Goal: Obtain resource: Download file/media

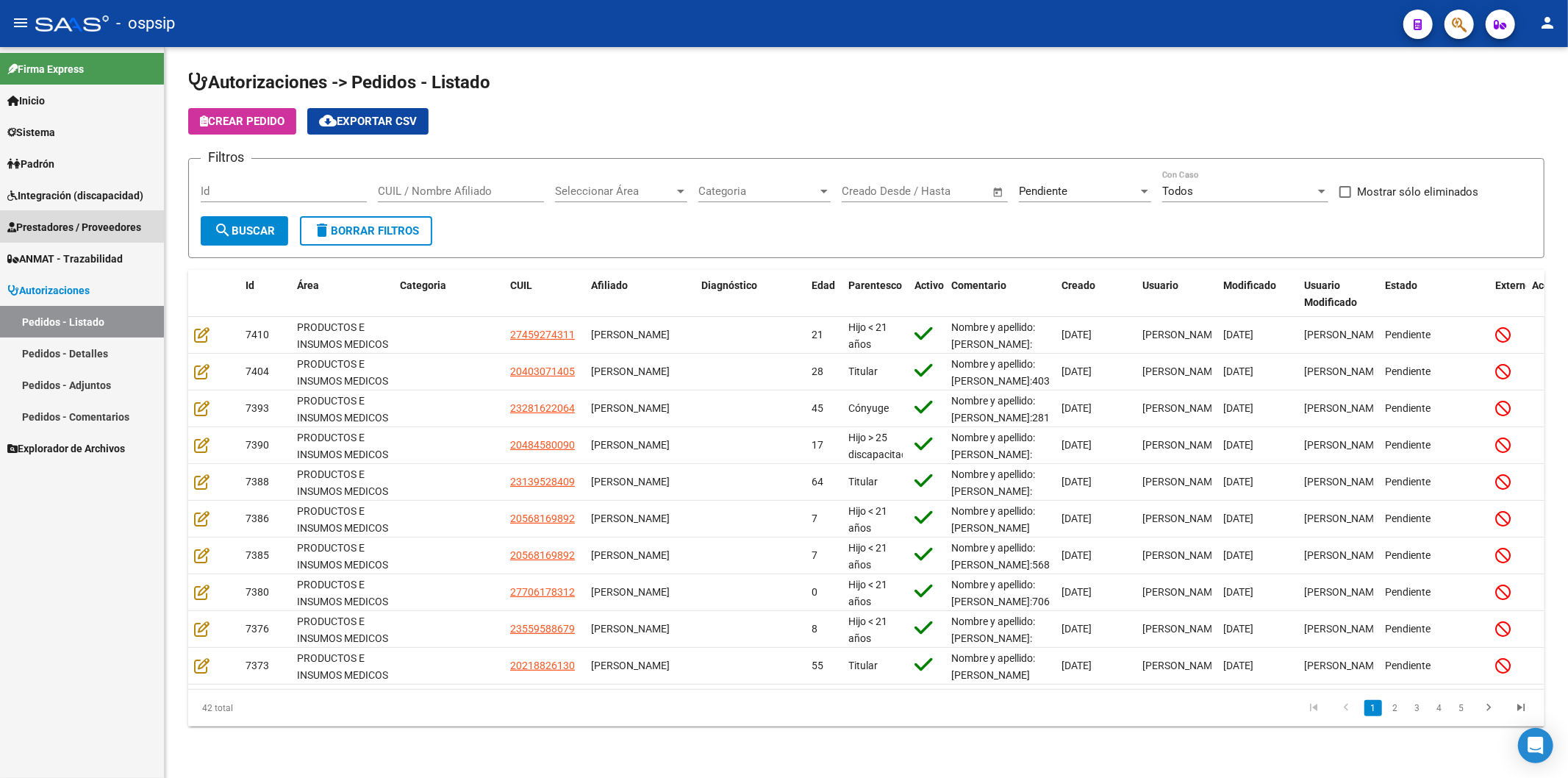
click at [76, 222] on span "Prestadores / Proveedores" at bounding box center [74, 227] width 134 height 16
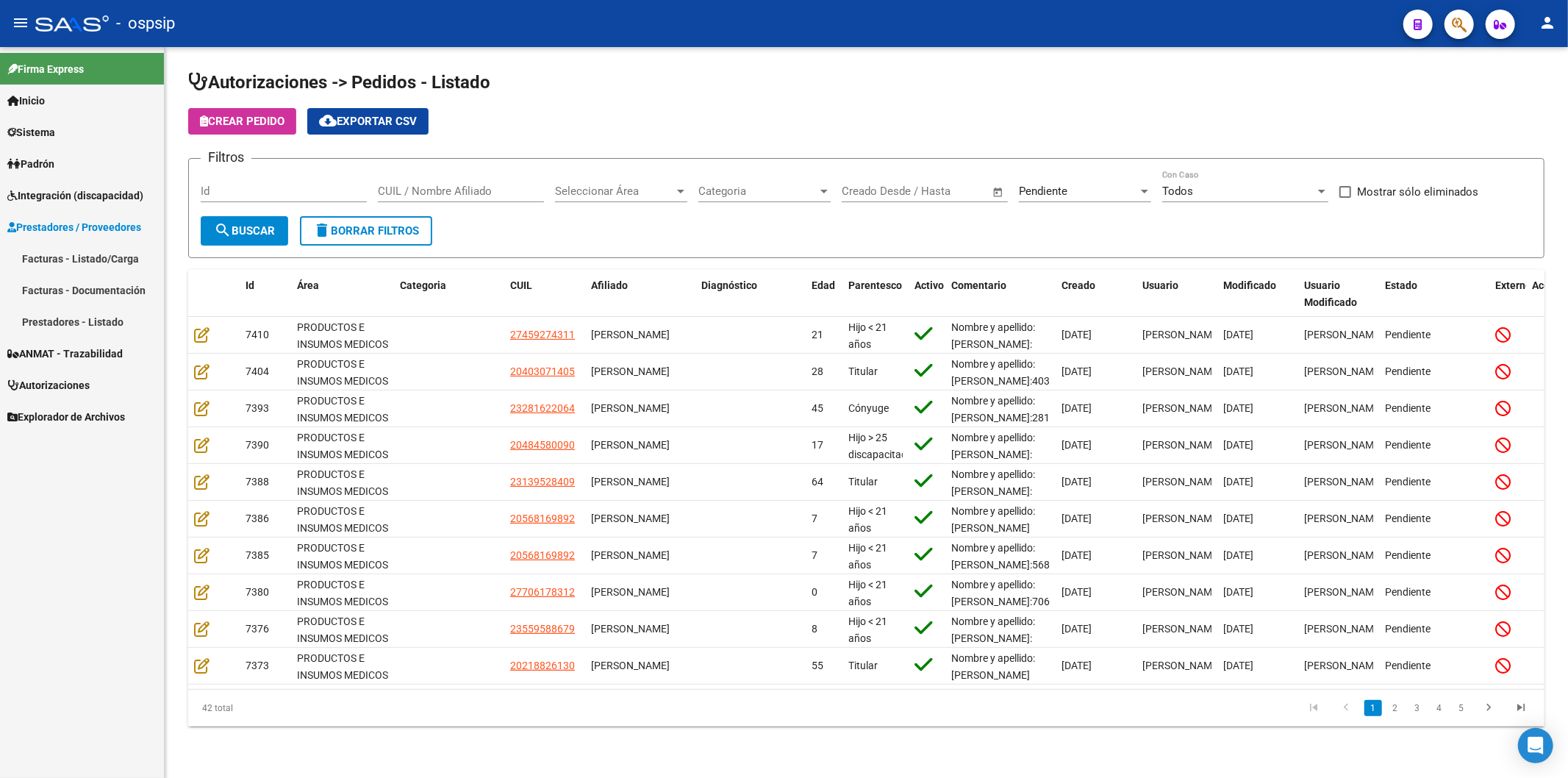
click at [82, 260] on link "Facturas - Listado/Carga" at bounding box center [82, 258] width 164 height 31
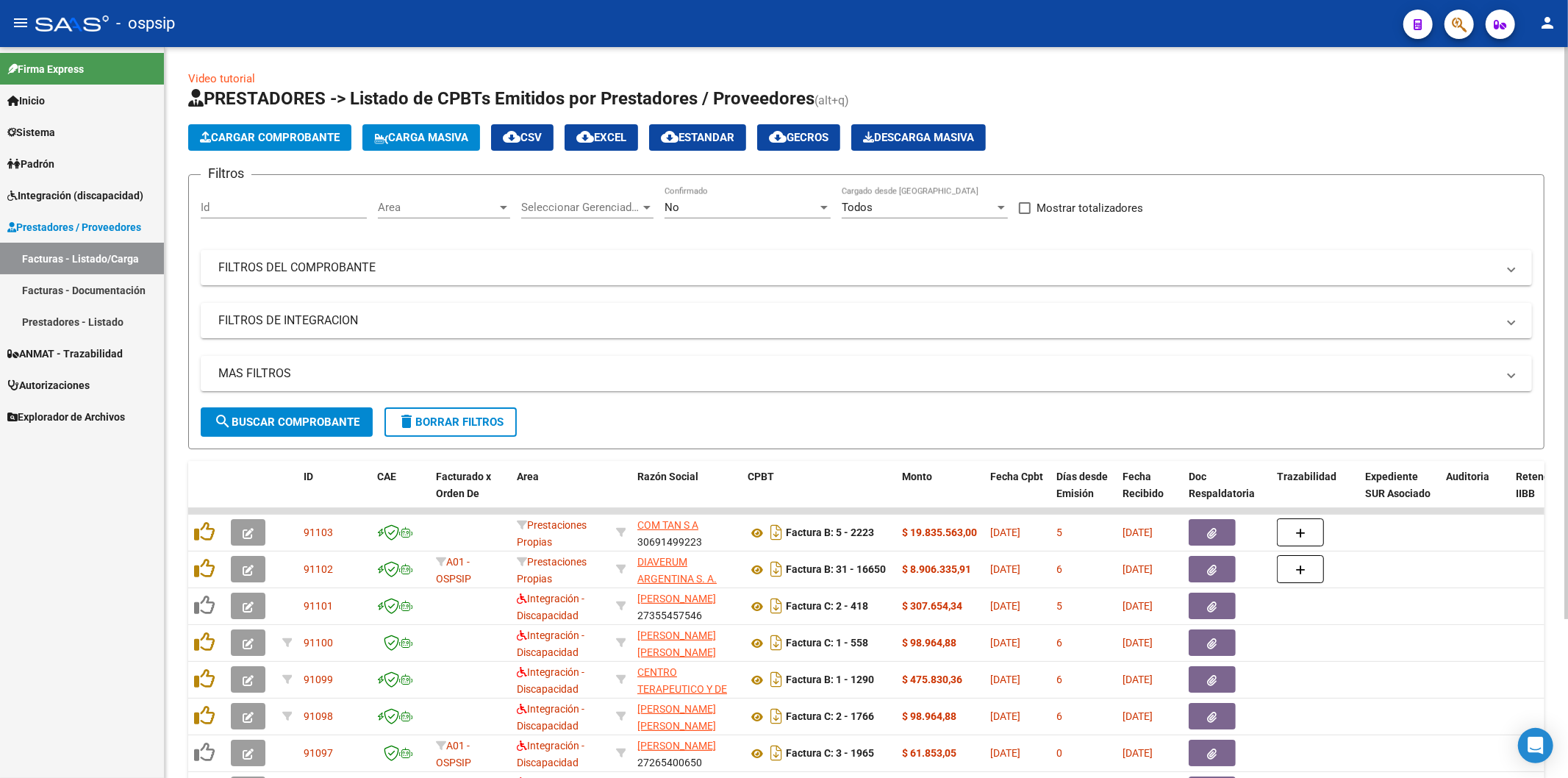
click at [810, 206] on div "No" at bounding box center [740, 207] width 153 height 14
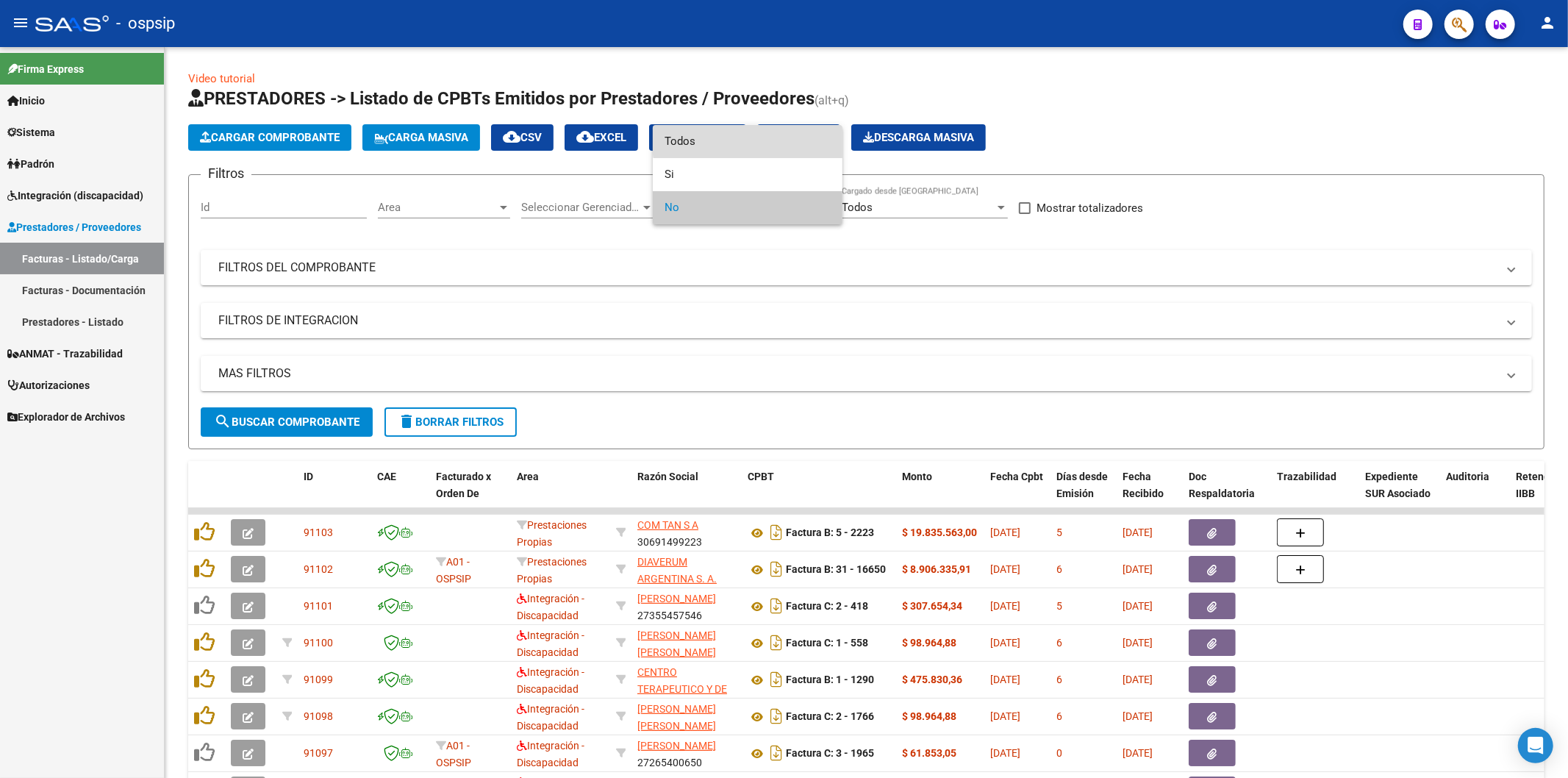
click at [753, 138] on span "Todos" at bounding box center [747, 141] width 167 height 33
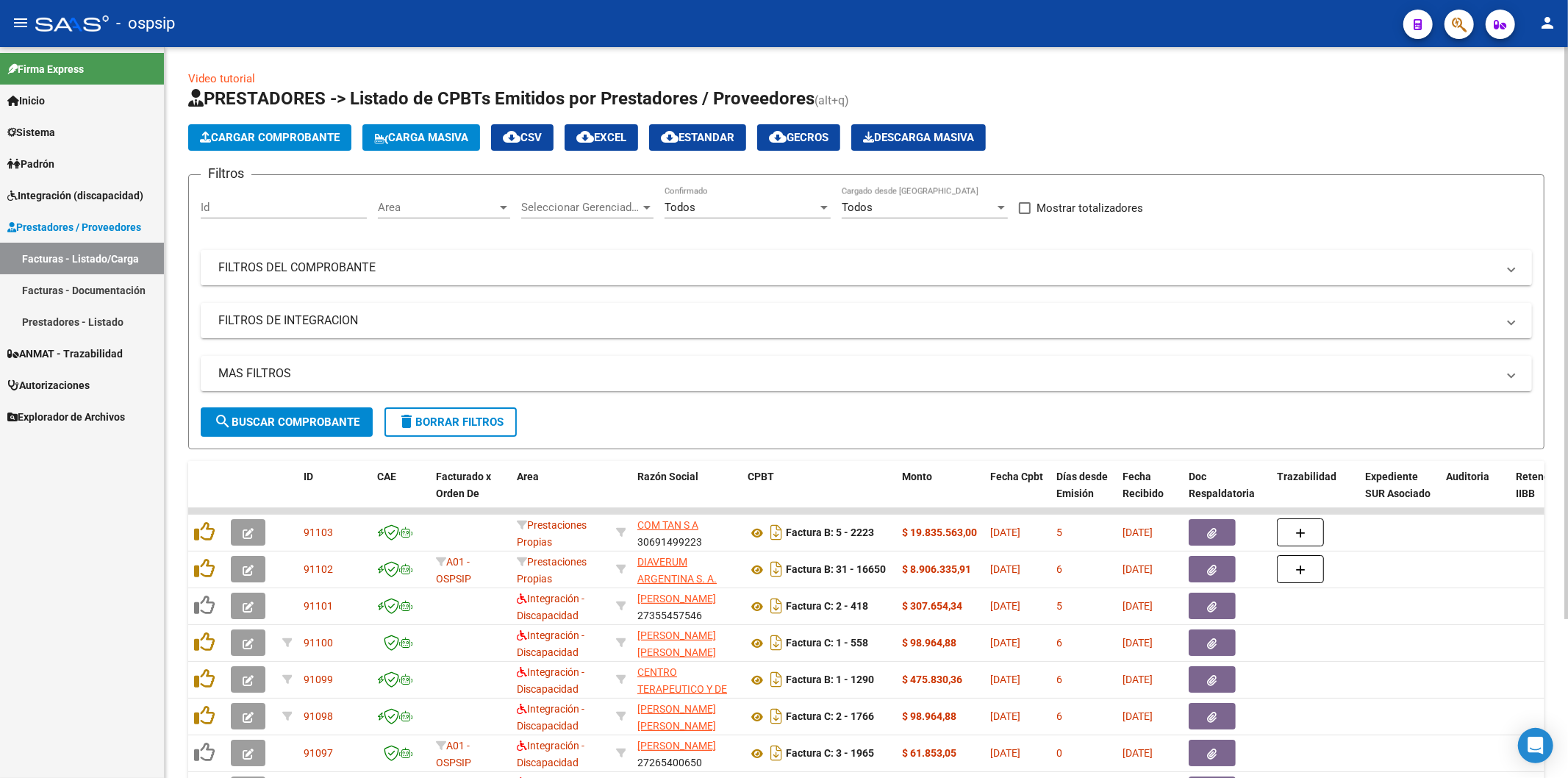
click at [1332, 261] on mat-panel-title "FILTROS DEL COMPROBANTE" at bounding box center [857, 267] width 1278 height 16
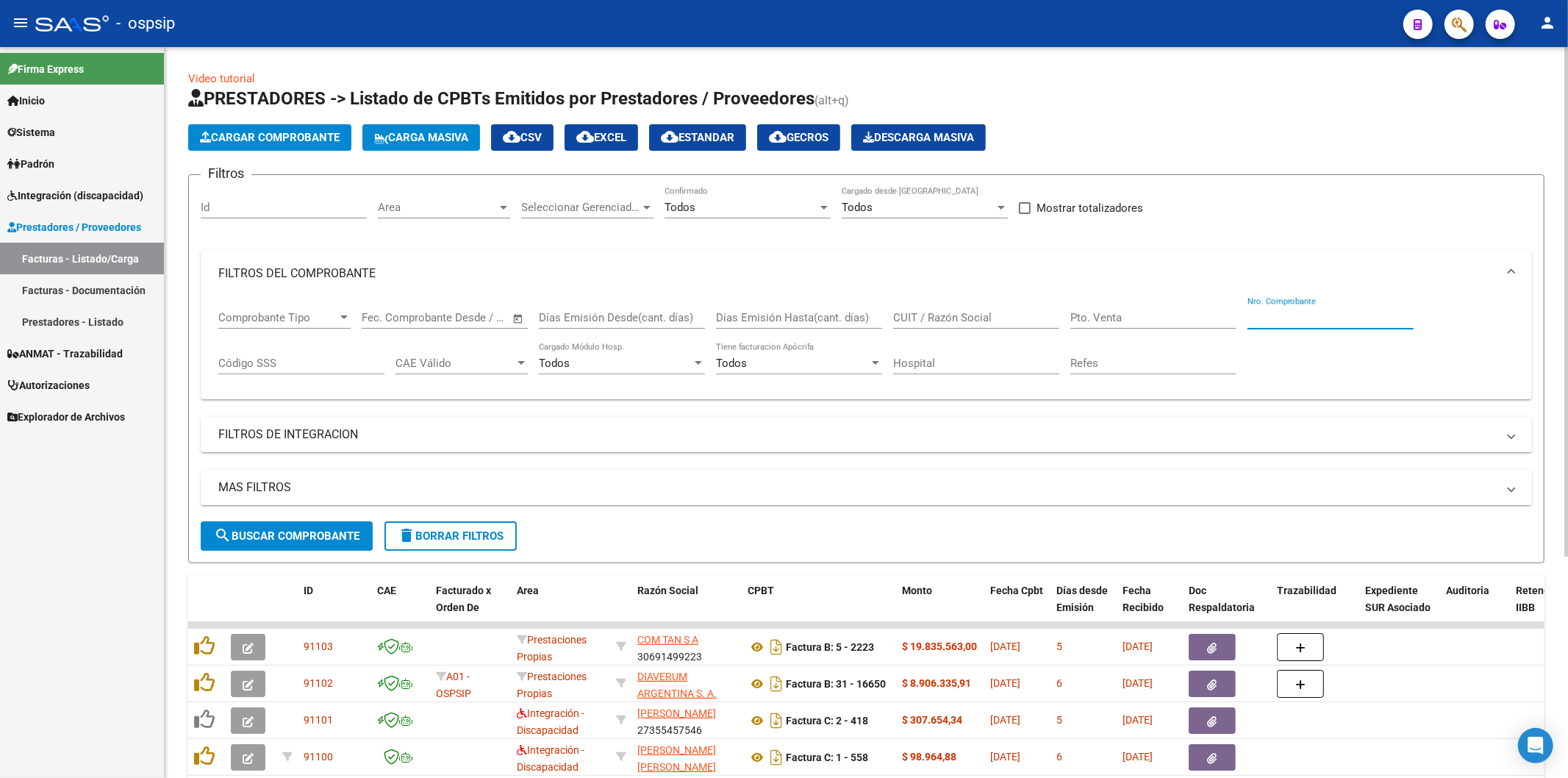
click at [1318, 321] on input "Nro. Comprobante" at bounding box center [1330, 318] width 167 height 14
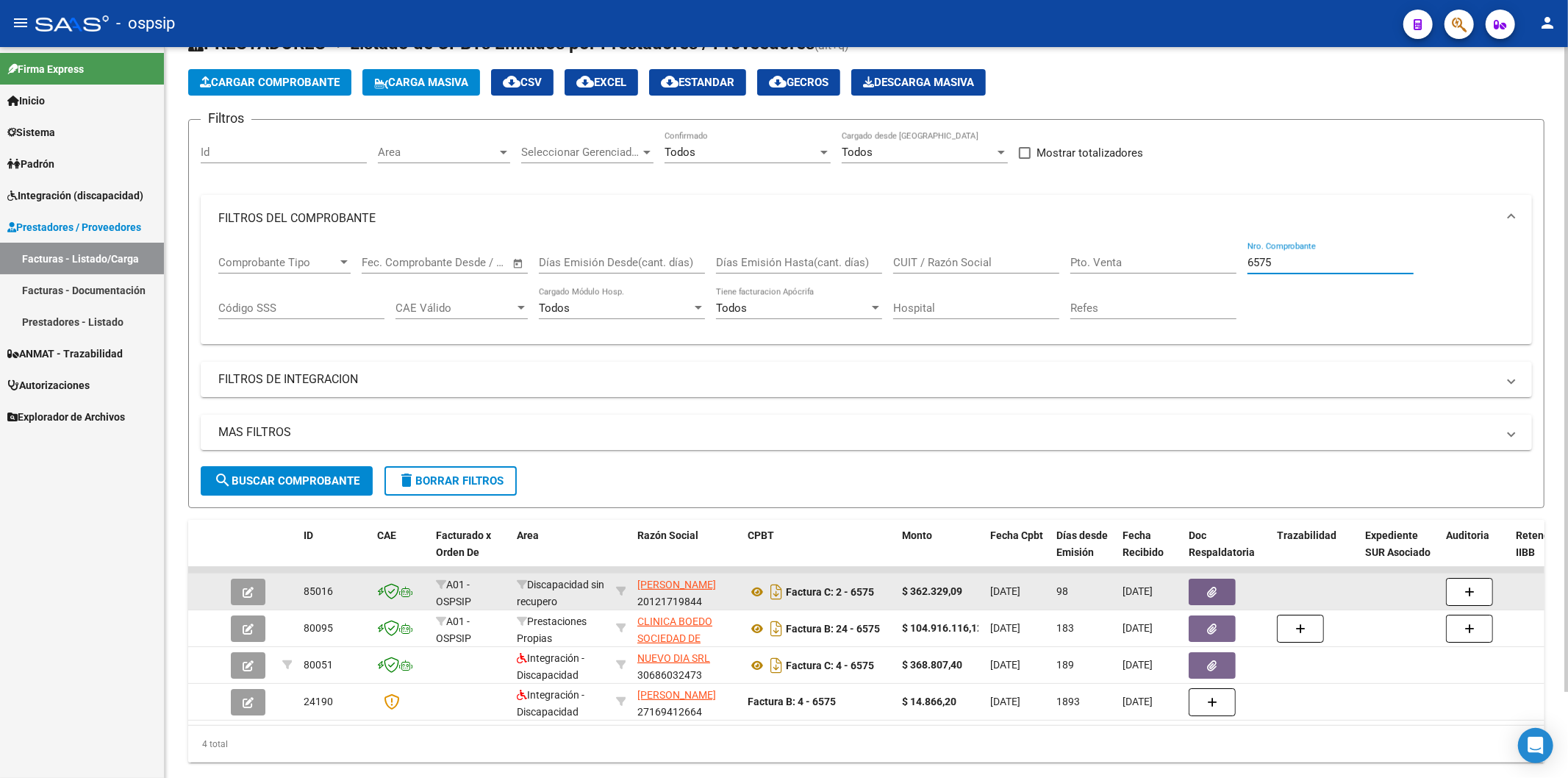
scroll to position [82, 0]
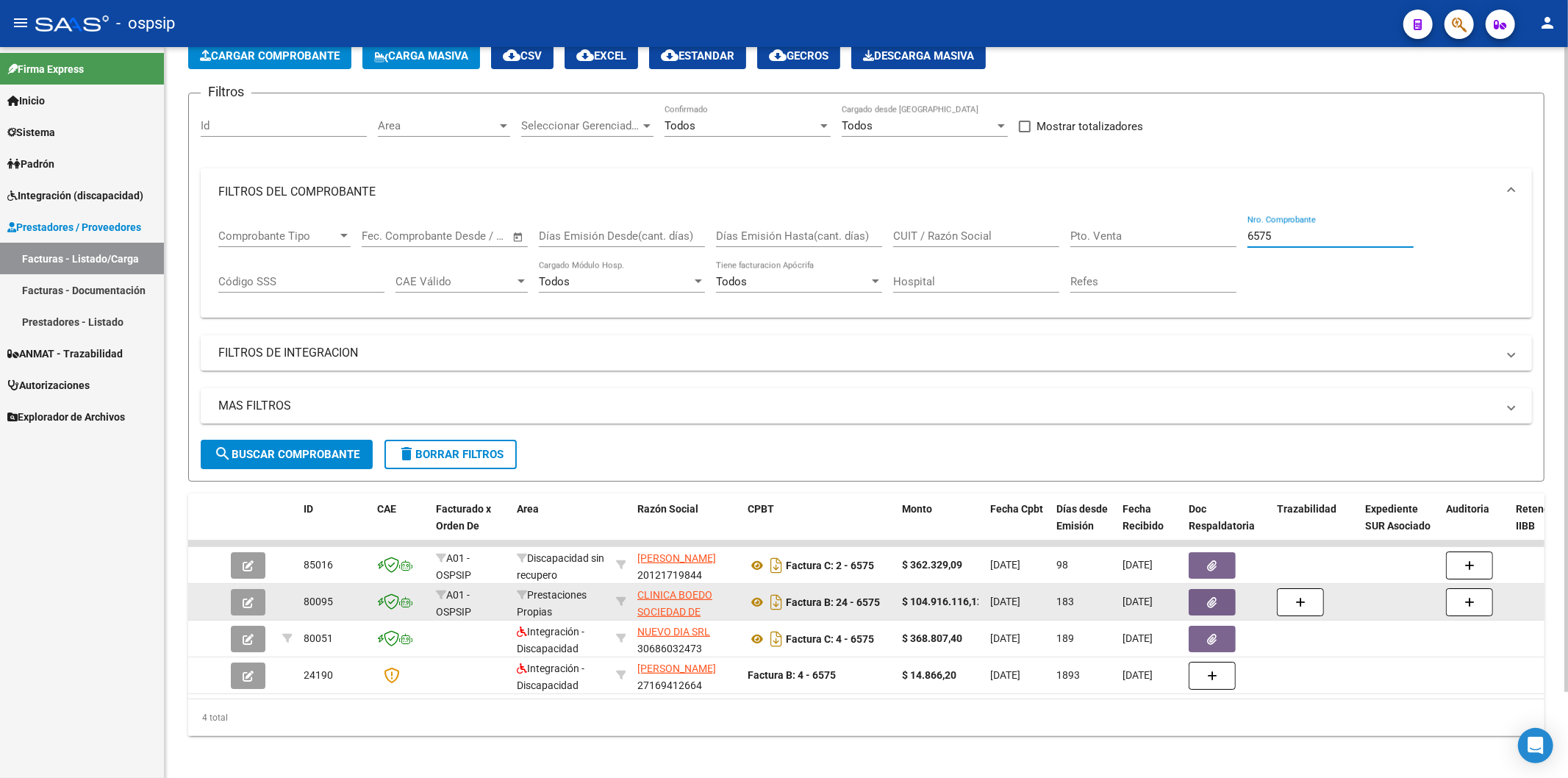
type input "6575"
click at [1210, 605] on icon "button" at bounding box center [1212, 602] width 9 height 11
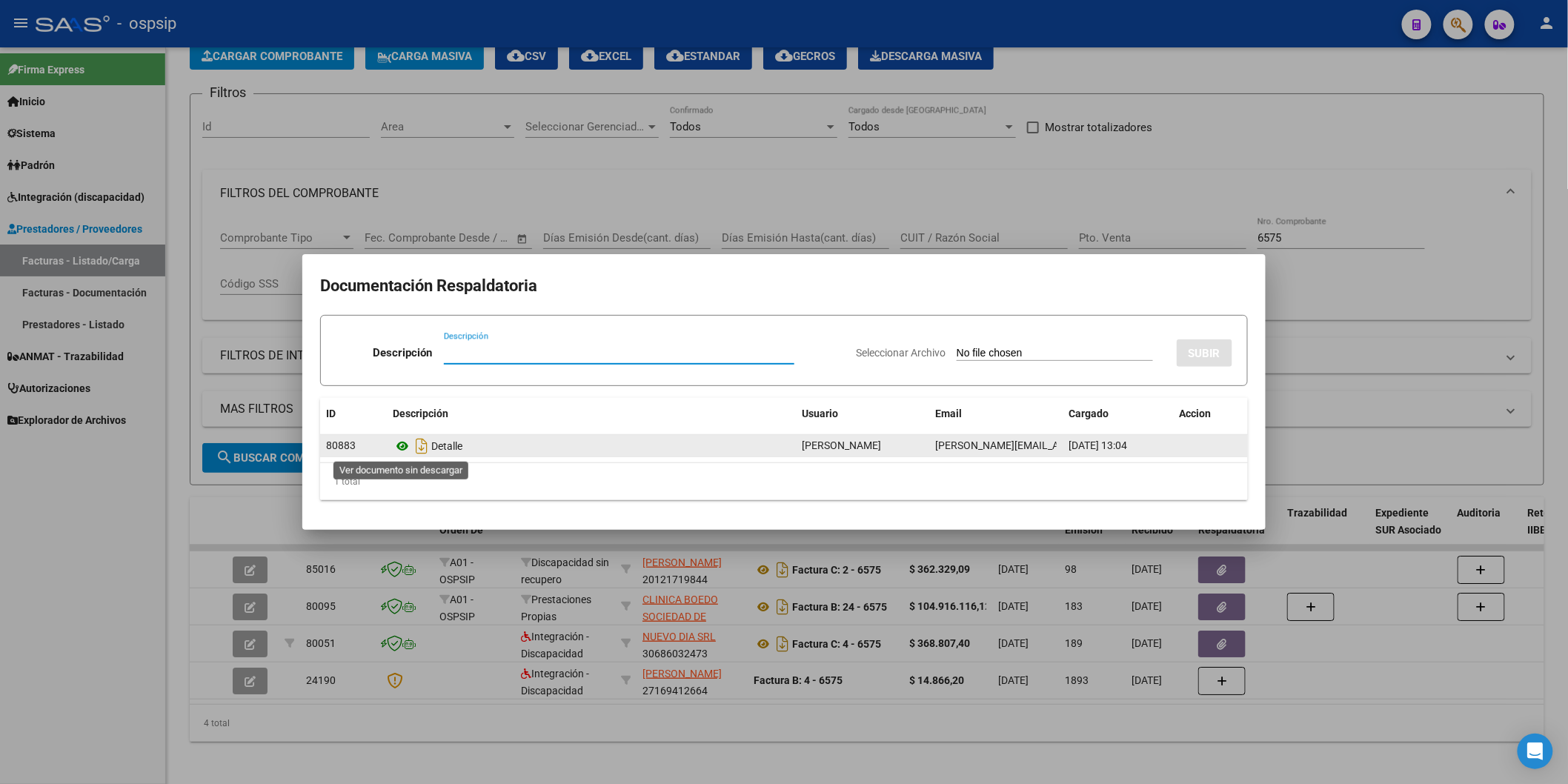
click at [406, 447] on icon at bounding box center [402, 446] width 20 height 18
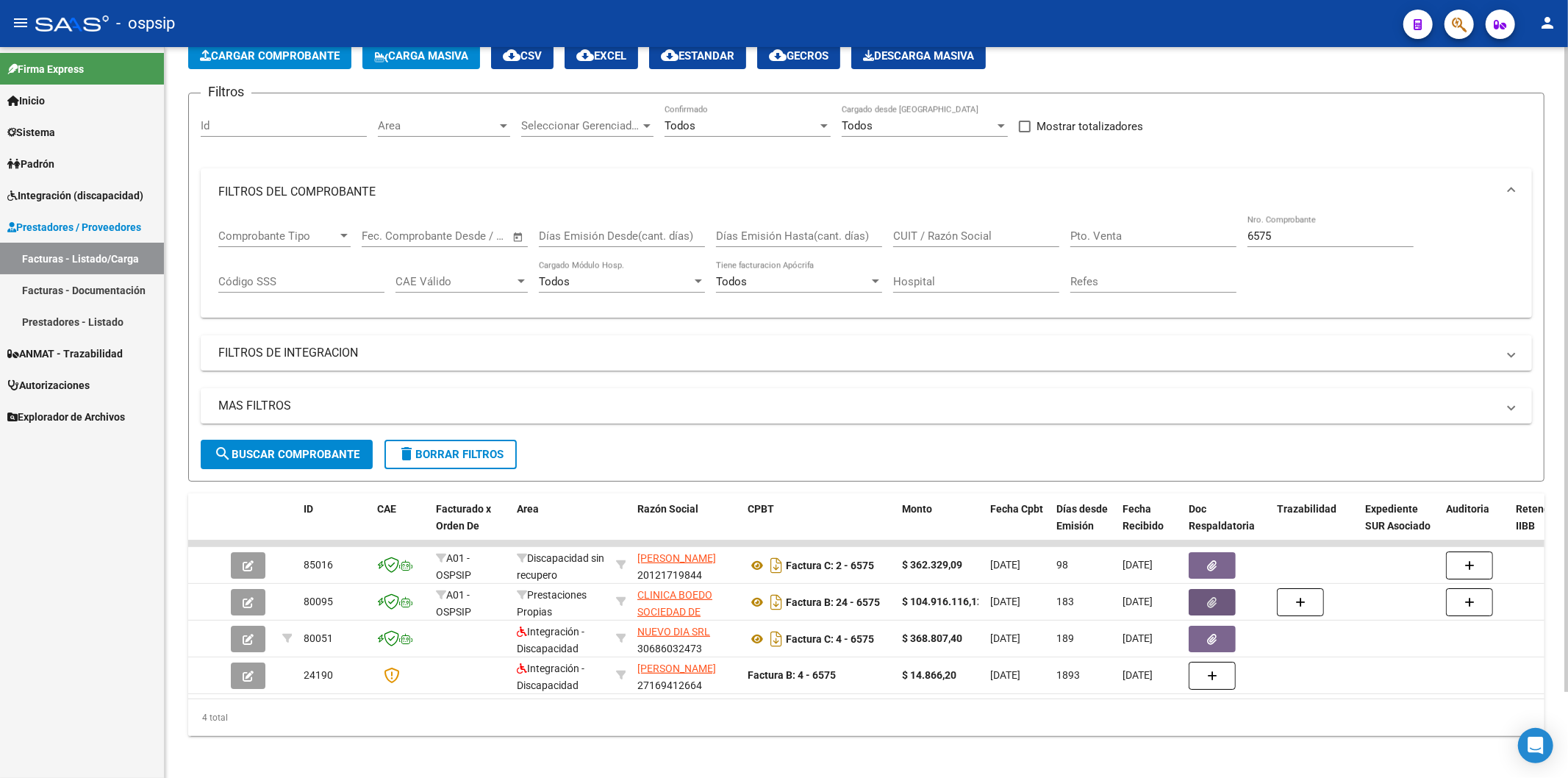
click at [1305, 219] on div "6575 Nro. Comprobante" at bounding box center [1330, 231] width 167 height 31
click at [1299, 228] on div "6575 Nro. Comprobante" at bounding box center [1330, 231] width 167 height 31
click at [1298, 232] on div "6575 Nro. Comprobante" at bounding box center [1330, 231] width 167 height 31
click at [1298, 232] on input "6575" at bounding box center [1330, 236] width 167 height 14
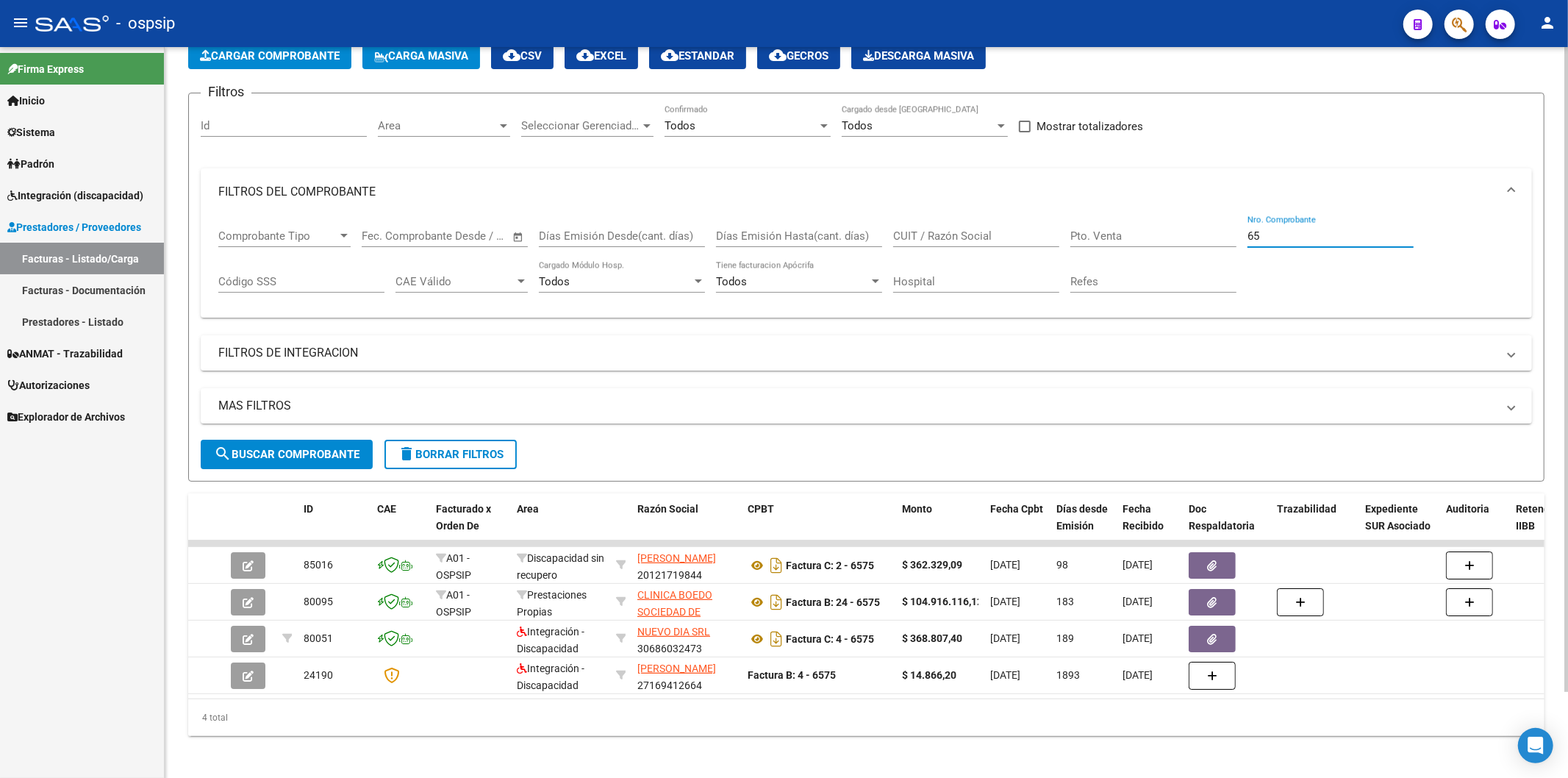
type input "6"
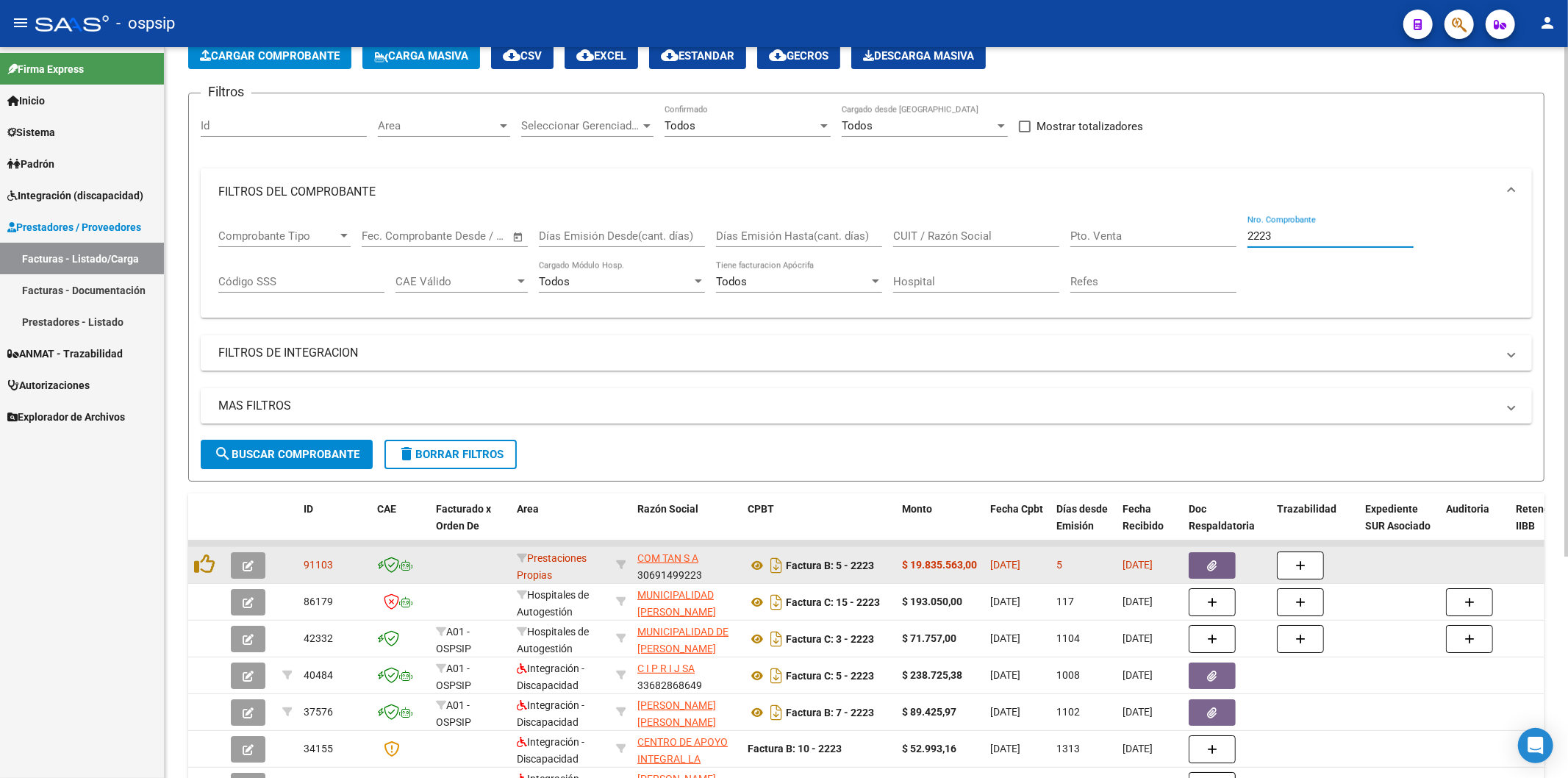
type input "2223"
click at [1210, 567] on icon "button" at bounding box center [1212, 566] width 9 height 11
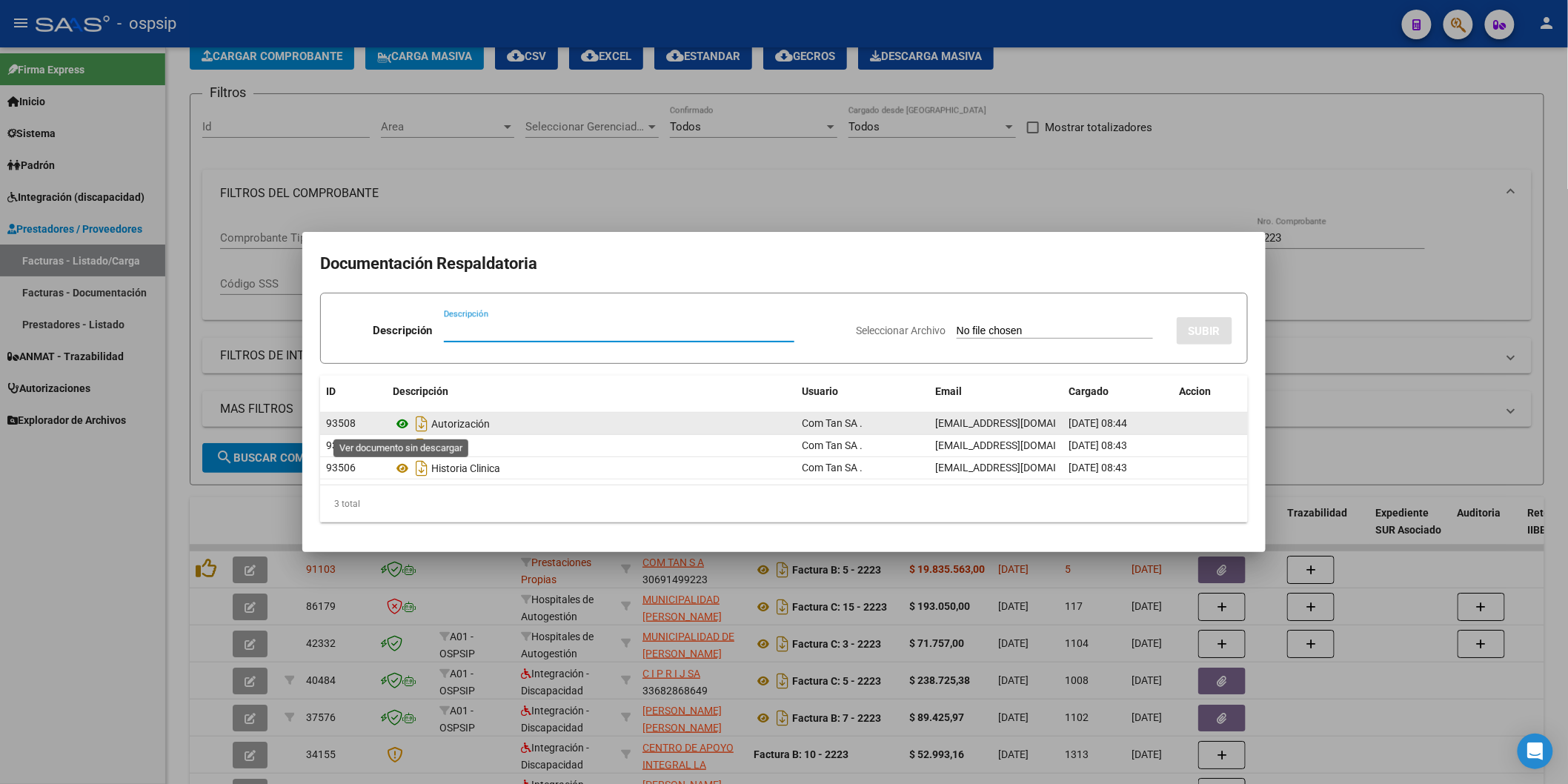
click at [401, 420] on icon at bounding box center [402, 424] width 20 height 18
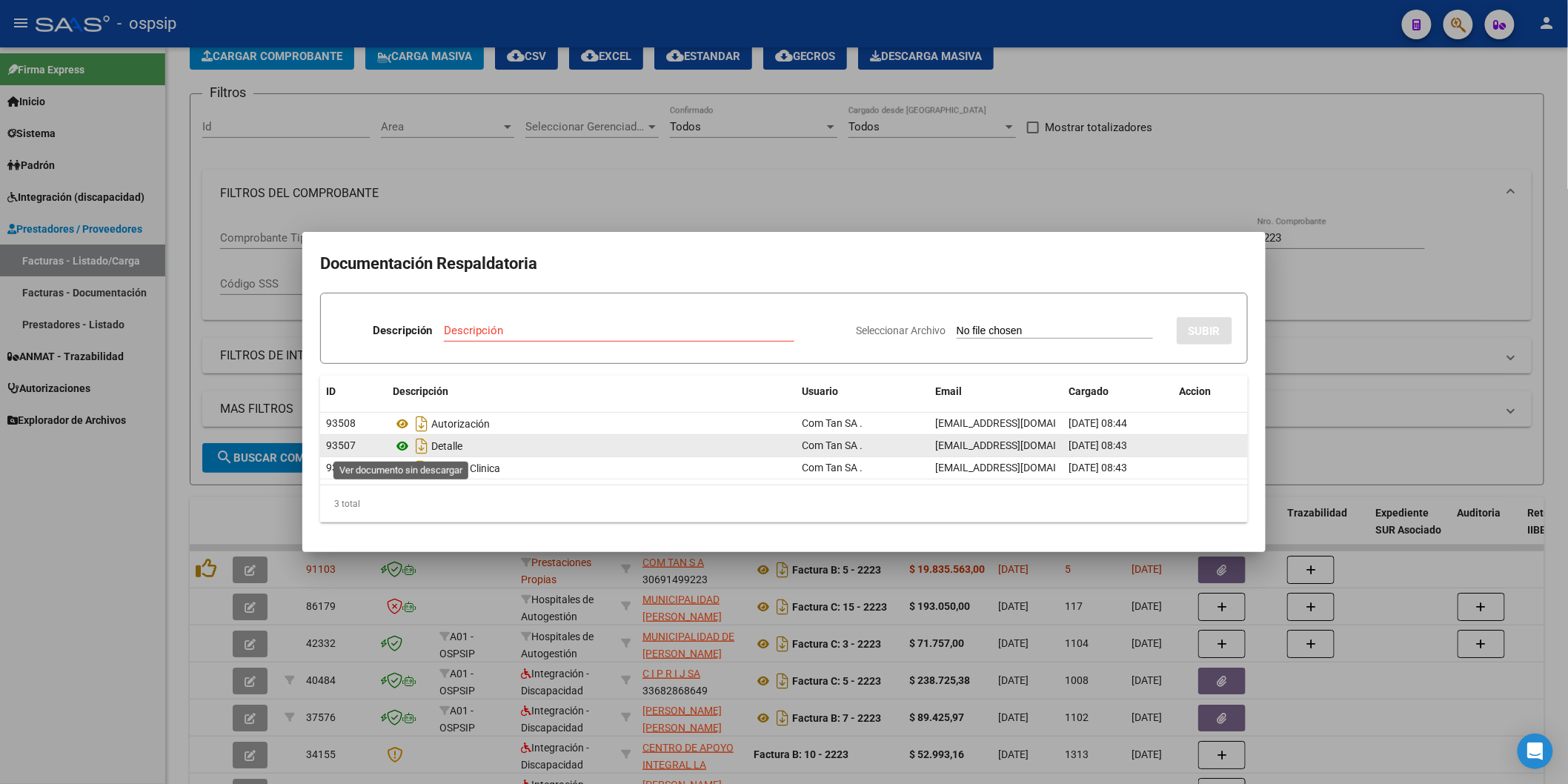
click at [403, 446] on icon at bounding box center [402, 446] width 20 height 18
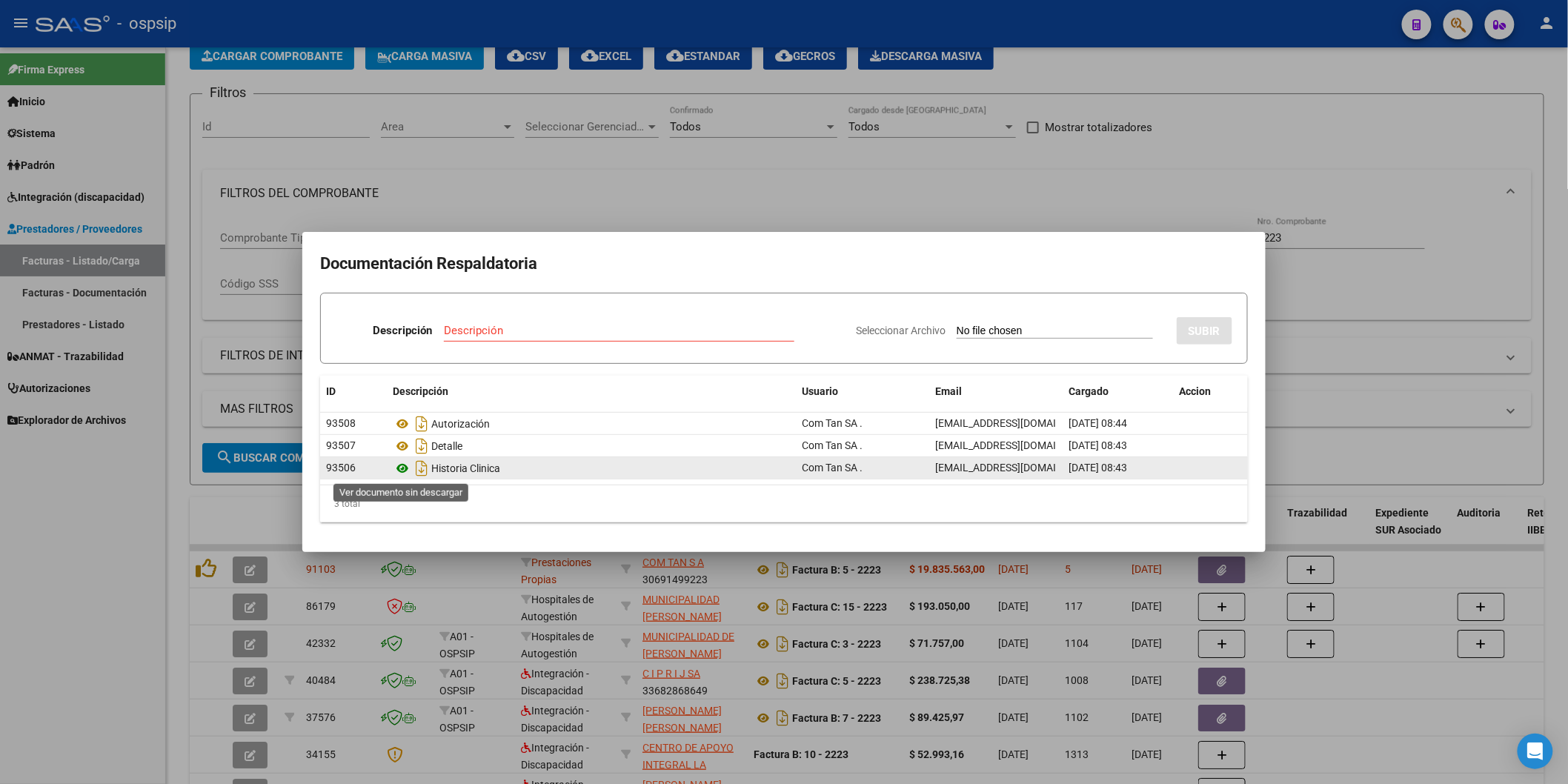
click at [404, 469] on icon at bounding box center [402, 468] width 20 height 18
